Goal: Feedback & Contribution: Leave review/rating

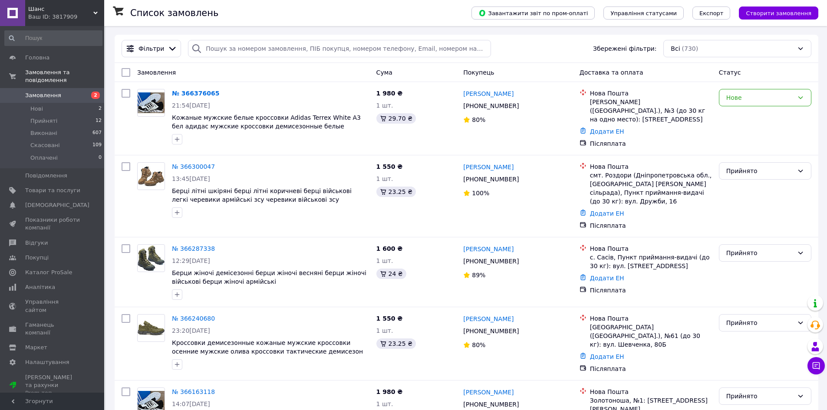
click at [391, 10] on div "Список замовлень" at bounding box center [292, 13] width 324 height 26
click at [472, 91] on link "[PERSON_NAME]" at bounding box center [488, 93] width 50 height 9
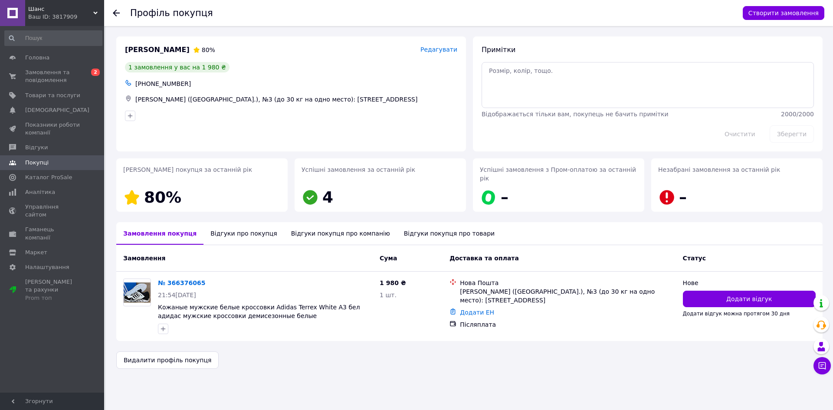
click at [244, 226] on div "Відгуки про покупця" at bounding box center [244, 233] width 80 height 23
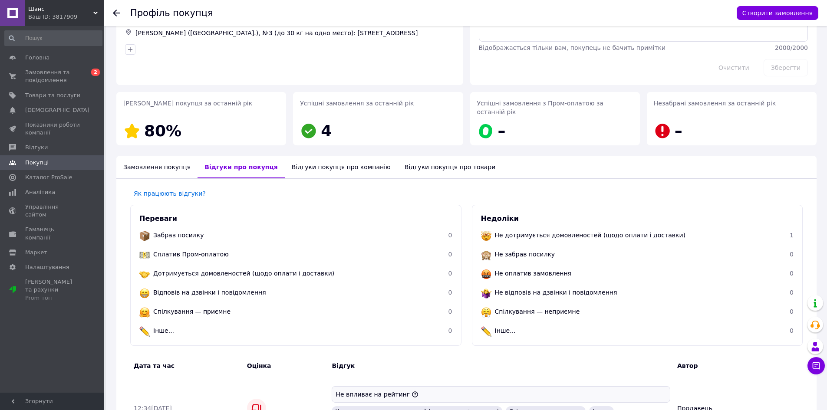
scroll to position [62, 0]
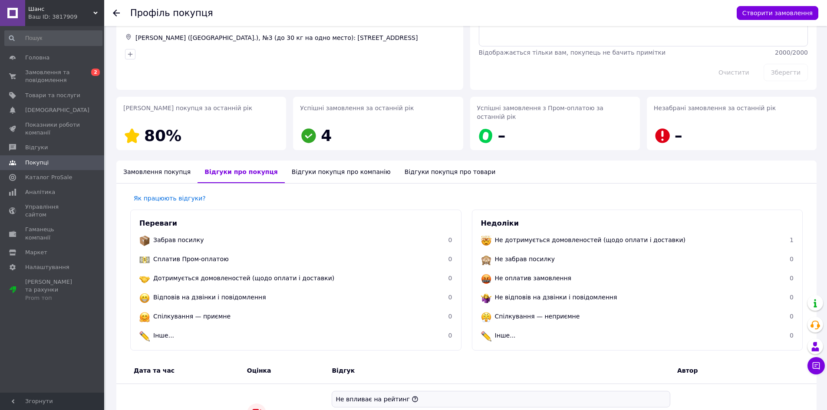
click at [156, 161] on div "Замовлення покупця" at bounding box center [156, 172] width 81 height 23
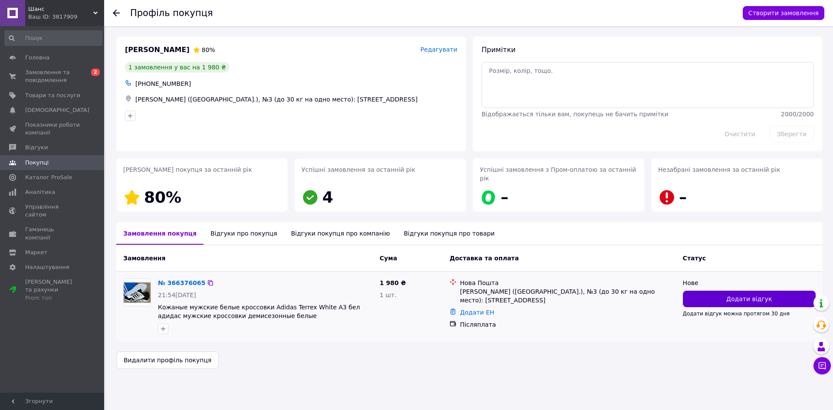
click at [712, 291] on button "Додати відгук" at bounding box center [749, 299] width 133 height 16
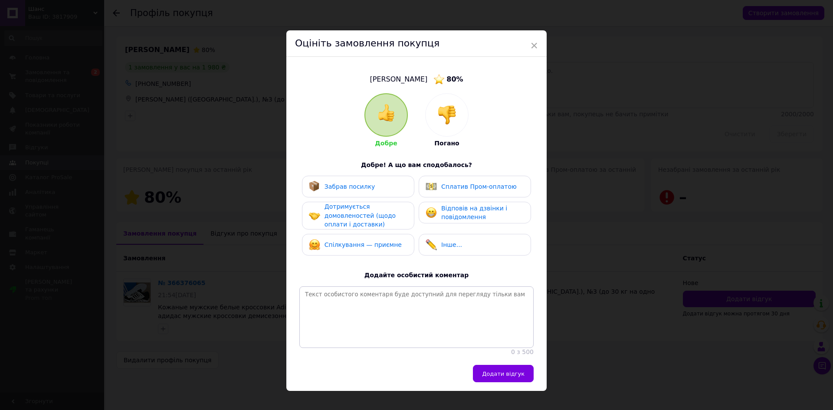
click at [447, 124] on img at bounding box center [446, 114] width 19 height 19
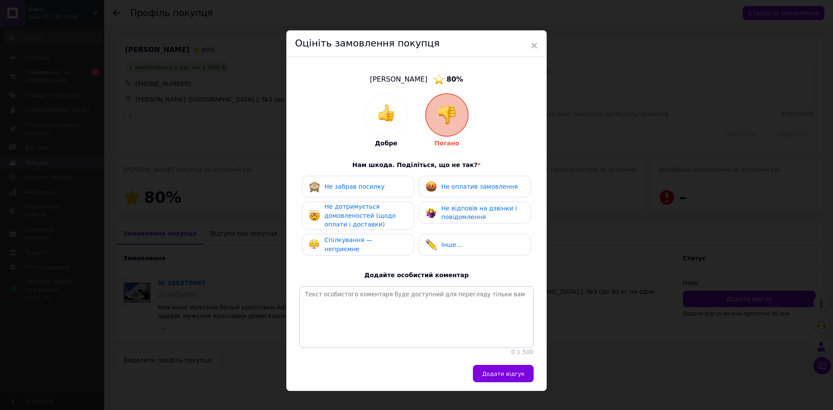
click at [459, 185] on span "Не оплатив замовлення" at bounding box center [479, 186] width 76 height 7
drag, startPoint x: 455, startPoint y: 208, endPoint x: 397, endPoint y: 220, distance: 59.0
click at [448, 215] on span "Не відповів на дзвінки і повідомлення" at bounding box center [479, 213] width 76 height 16
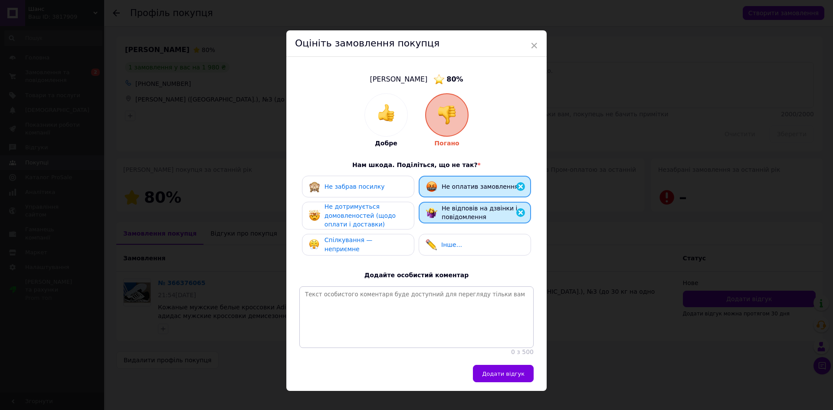
drag, startPoint x: 383, startPoint y: 219, endPoint x: 378, endPoint y: 244, distance: 25.1
click at [381, 219] on div "Не дотримується домовленостей (щодо оплати і доставки)" at bounding box center [366, 215] width 82 height 27
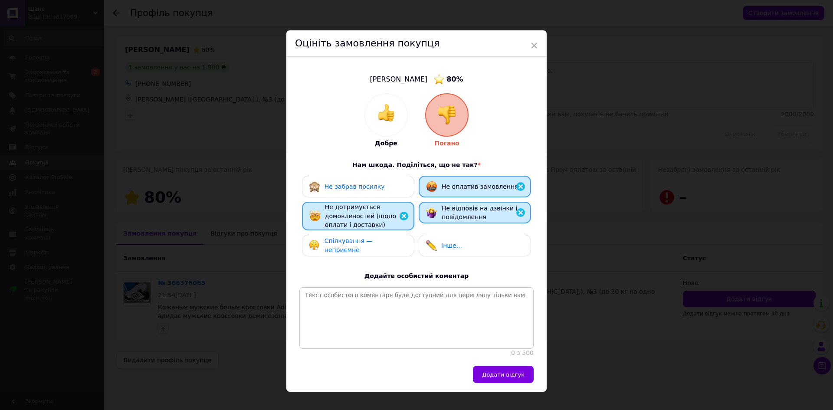
click at [373, 245] on span "Спілкування — неприємне" at bounding box center [349, 245] width 48 height 16
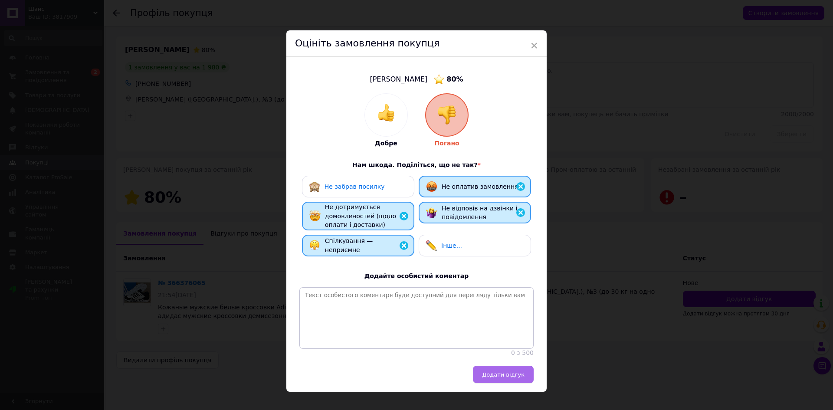
click at [506, 377] on span "Додати відгук" at bounding box center [503, 374] width 43 height 7
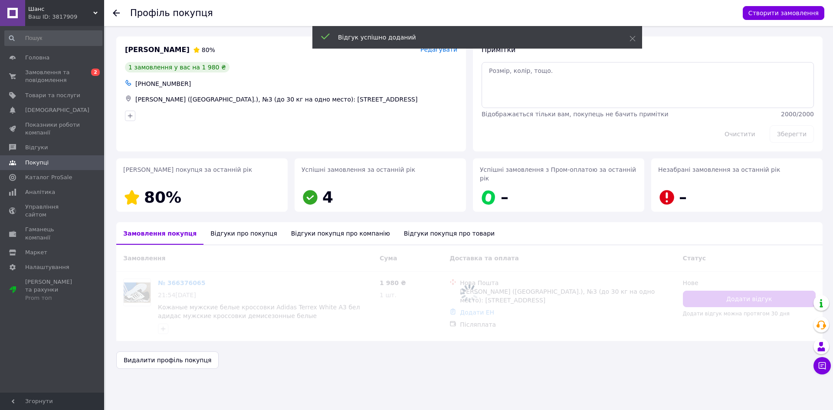
click at [417, 10] on div "Профіль покупця" at bounding box center [432, 13] width 604 height 26
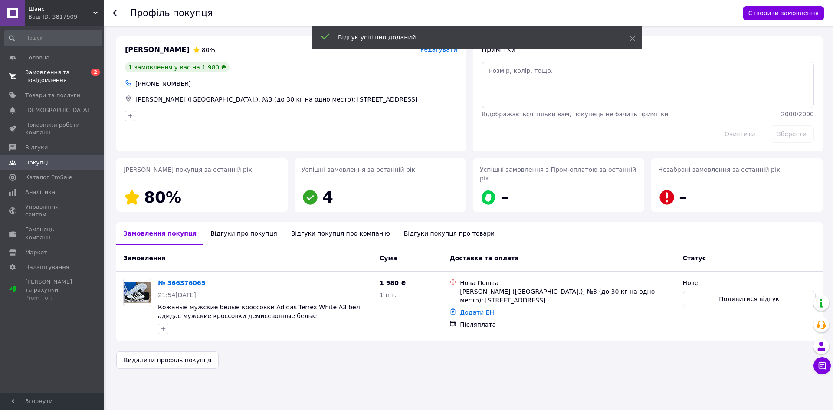
click at [43, 78] on span "Замовлення та повідомлення" at bounding box center [52, 77] width 55 height 16
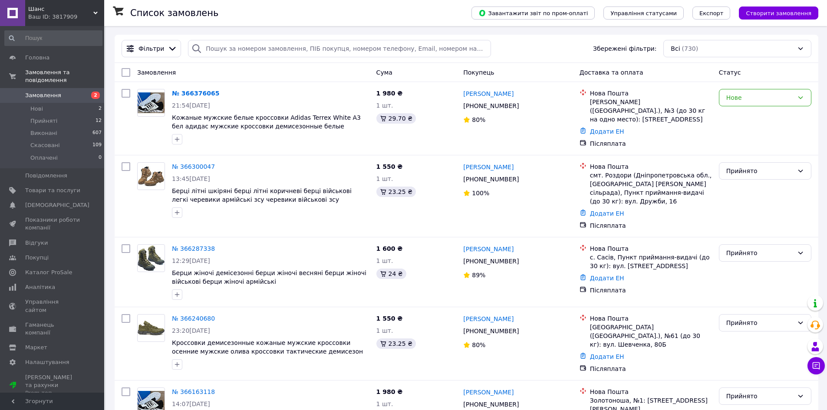
click at [419, 10] on div "Список замовлень" at bounding box center [292, 13] width 324 height 26
